Goal: Find specific page/section: Find specific page/section

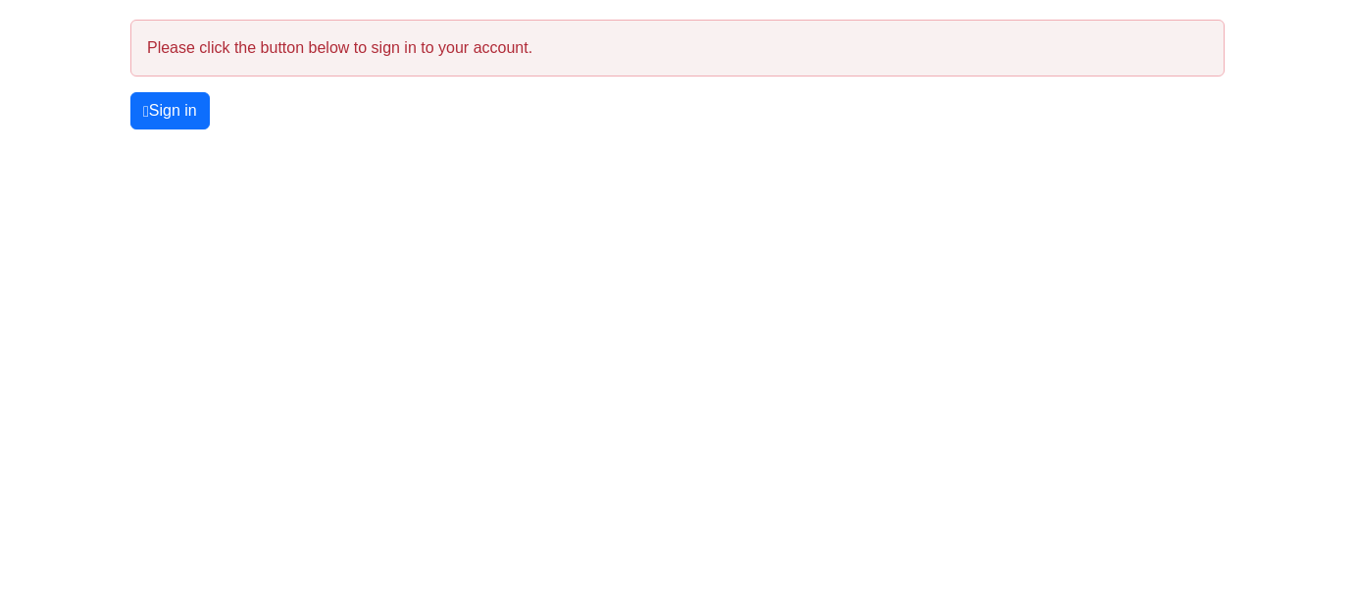
drag, startPoint x: 168, startPoint y: 113, endPoint x: 319, endPoint y: 153, distance: 156.3
click at [168, 112] on link "Sign in" at bounding box center [169, 110] width 79 height 37
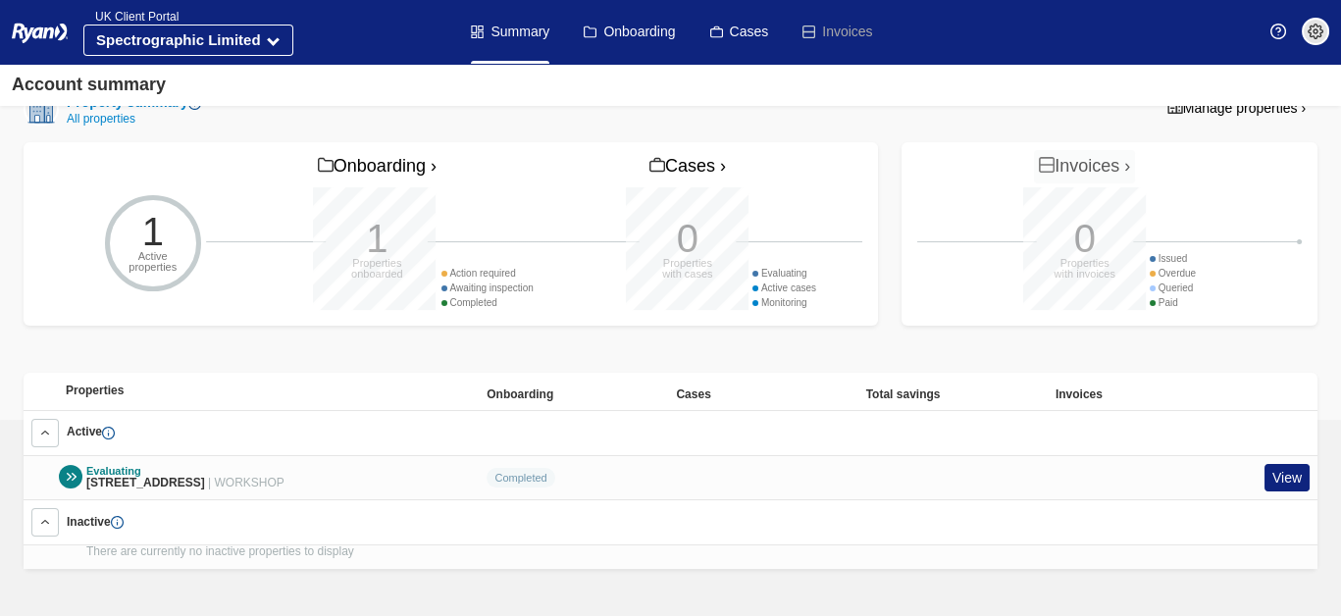
scroll to position [449, 0]
click at [1286, 474] on link "View" at bounding box center [1286, 478] width 45 height 28
